Goal: Use online tool/utility: Utilize a website feature to perform a specific function

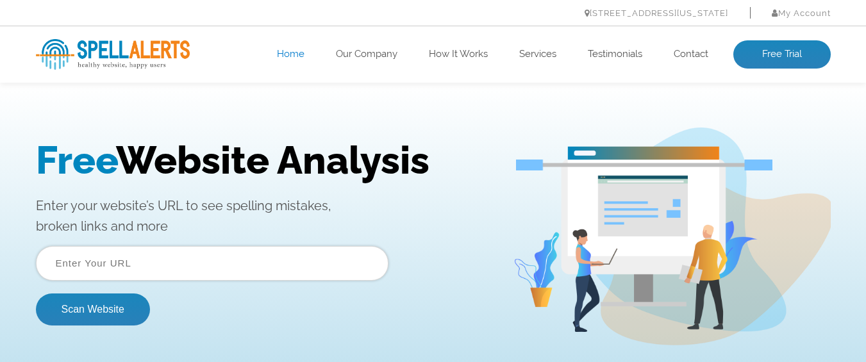
click at [138, 265] on input "text" at bounding box center [212, 263] width 353 height 35
type input "З"
type input "Povivalo"
click at [99, 315] on button "Scan Website" at bounding box center [93, 310] width 114 height 32
click at [74, 265] on input "text" at bounding box center [212, 263] width 353 height 35
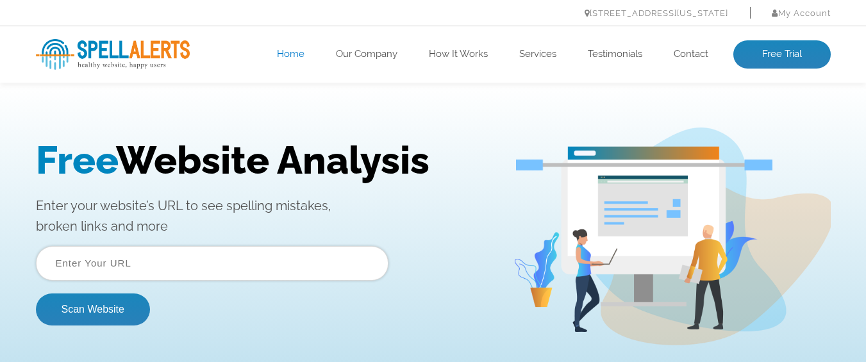
paste input "https://www.berloga.in.ua/"
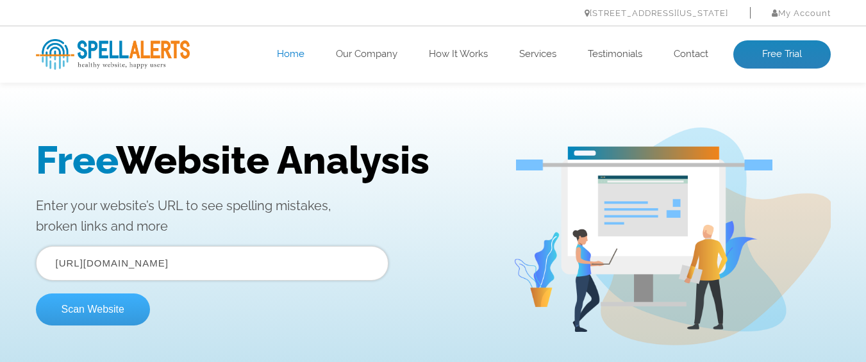
type input "https://www.berloga.in.ua/"
click at [88, 302] on button "Scan Website" at bounding box center [93, 310] width 114 height 32
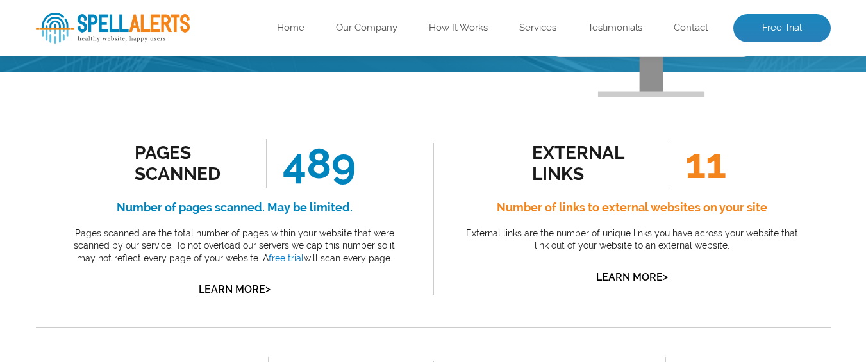
scroll to position [231, 0]
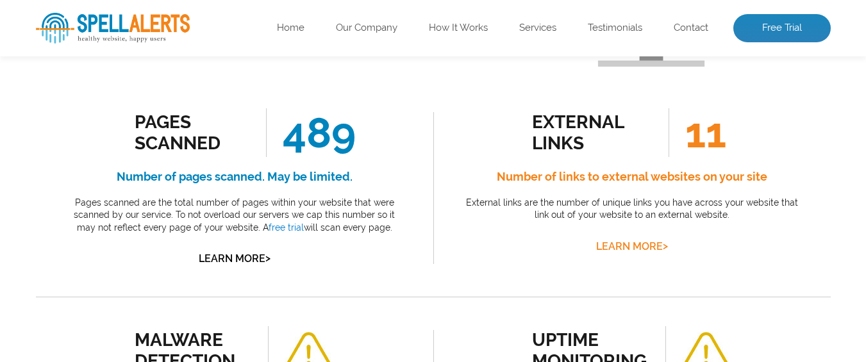
click at [636, 245] on link "Learn More >" at bounding box center [632, 246] width 72 height 12
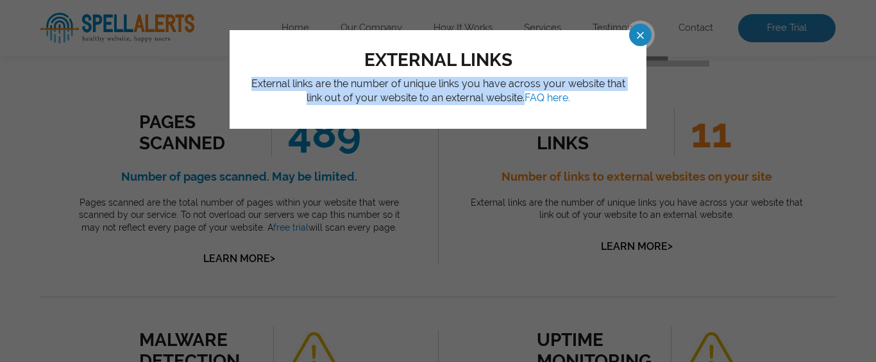
drag, startPoint x: 248, startPoint y: 82, endPoint x: 522, endPoint y: 96, distance: 274.1
click at [522, 96] on p "External links are the number of unique links you have across your website that…" at bounding box center [438, 91] width 378 height 29
copy p "External links are the number of unique links you have across your website that…"
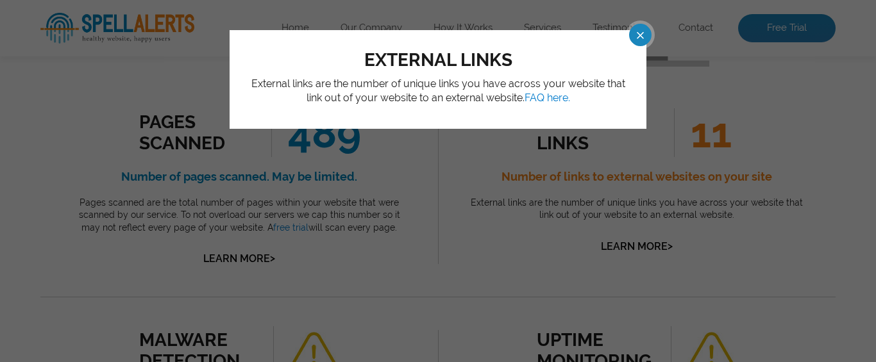
click at [640, 36] on span at bounding box center [628, 35] width 22 height 22
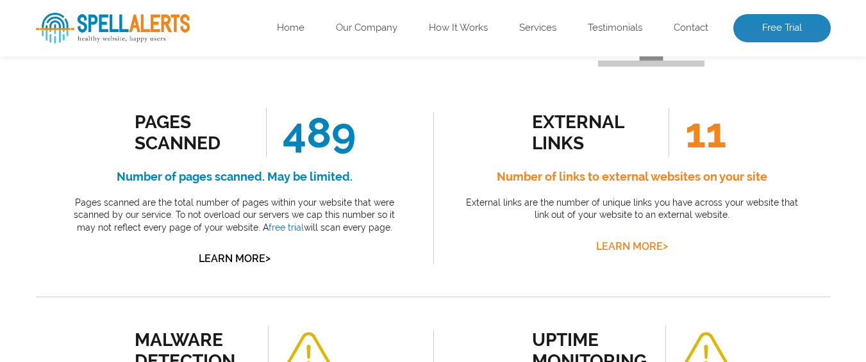
click at [626, 242] on link "Learn More >" at bounding box center [632, 246] width 72 height 12
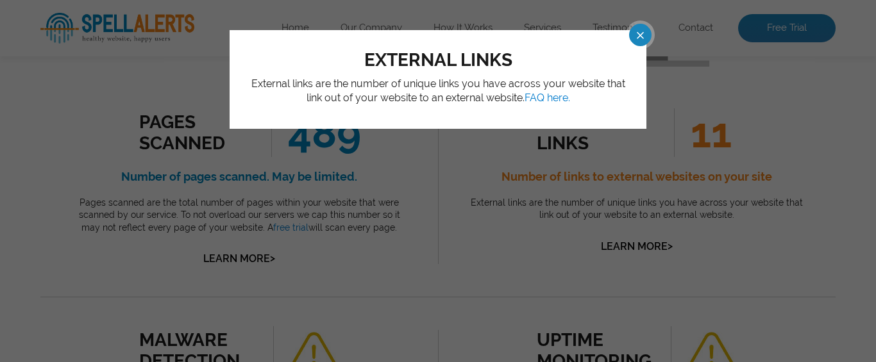
click at [639, 40] on span at bounding box center [628, 35] width 22 height 22
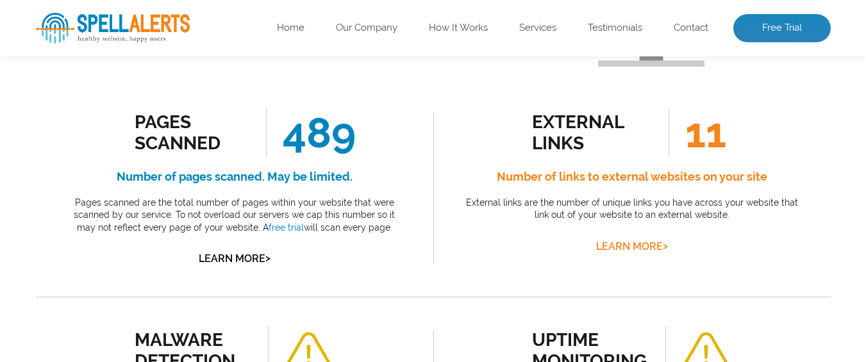
click at [622, 244] on link "Learn More >" at bounding box center [632, 246] width 72 height 12
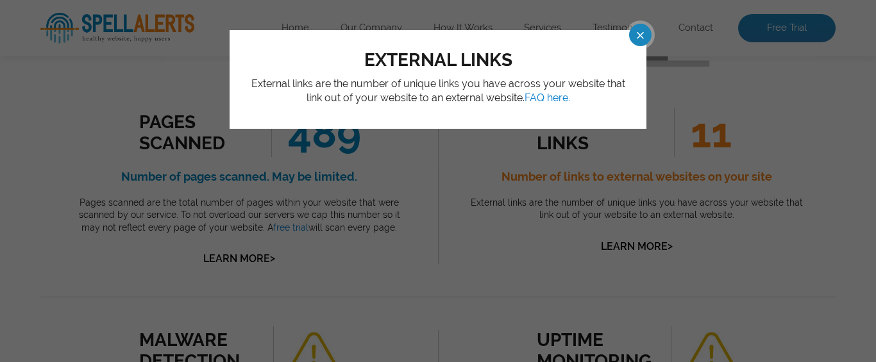
click at [637, 33] on span at bounding box center [628, 35] width 22 height 22
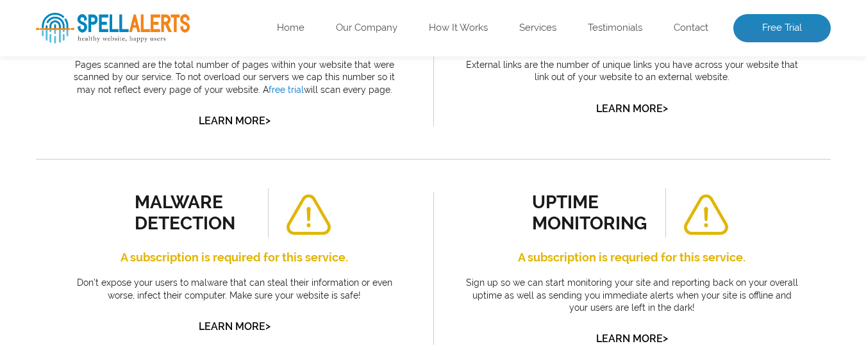
scroll to position [462, 0]
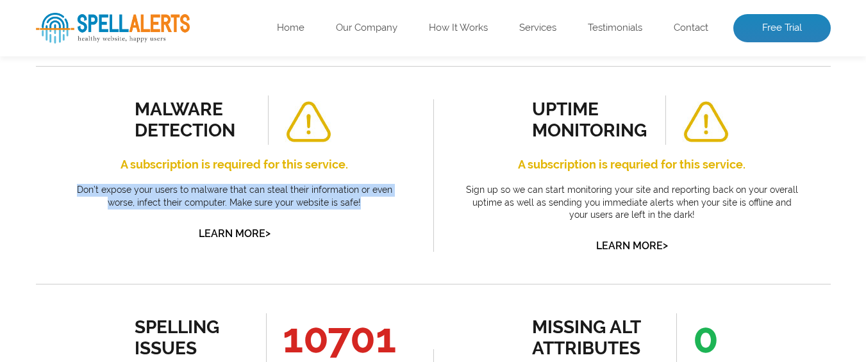
drag, startPoint x: 65, startPoint y: 190, endPoint x: 384, endPoint y: 201, distance: 318.8
click at [384, 201] on p "Don’t expose your users to malware that can steal their information or even wor…" at bounding box center [235, 196] width 340 height 25
copy p "Don’t expose your users to malware that can steal their information or even wor…"
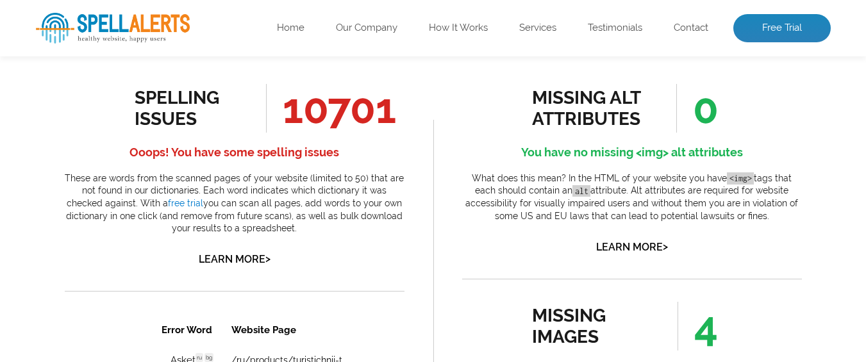
scroll to position [692, 0]
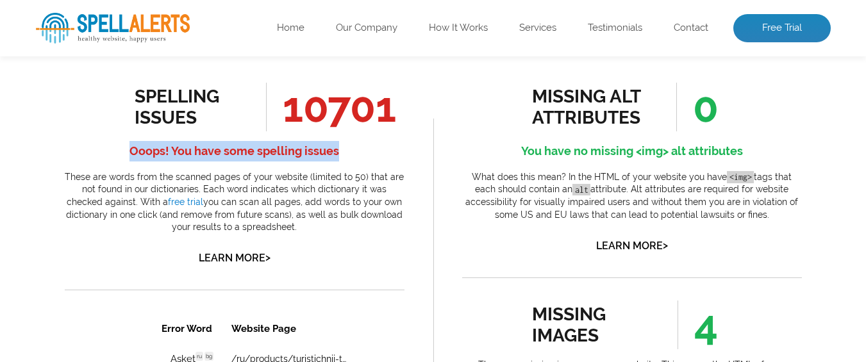
drag, startPoint x: 131, startPoint y: 148, endPoint x: 380, endPoint y: 147, distance: 248.8
click at [380, 147] on h4 "Ooops! You have some spelling issues" at bounding box center [235, 151] width 340 height 21
copy h4 "Ooops! You have some spelling issues"
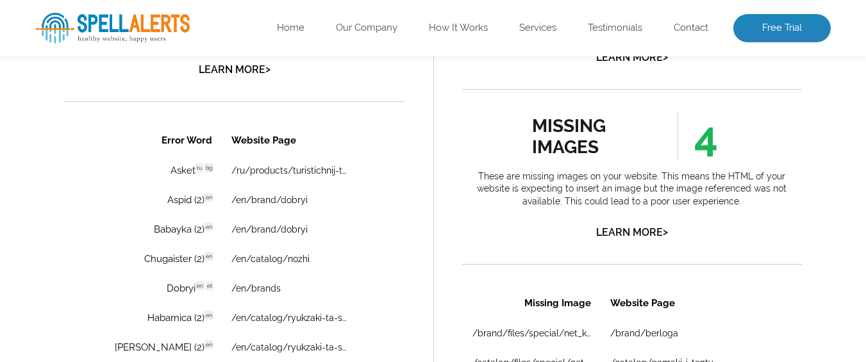
scroll to position [923, 0]
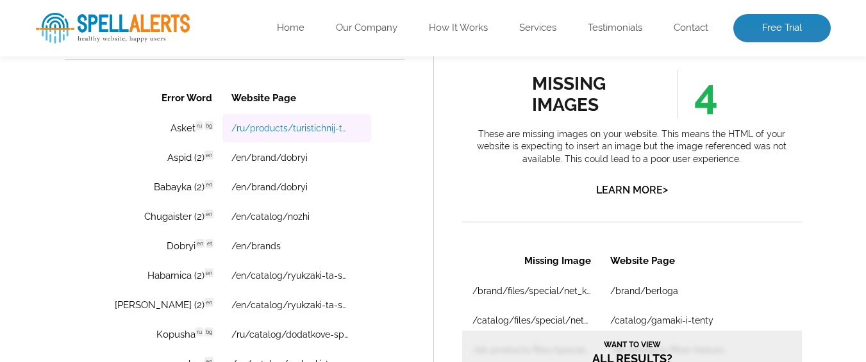
click at [258, 126] on link "/ru/products/turistichnij-tent-naim-[GEOGRAPHIC_DATA]" at bounding box center [290, 128] width 119 height 10
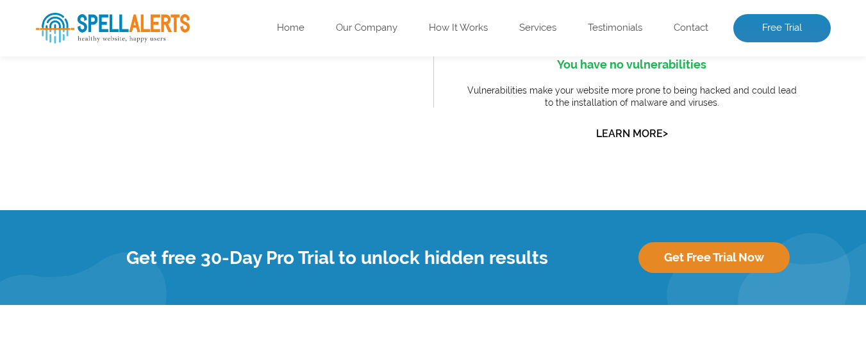
scroll to position [1957, 0]
